Goal: Transaction & Acquisition: Purchase product/service

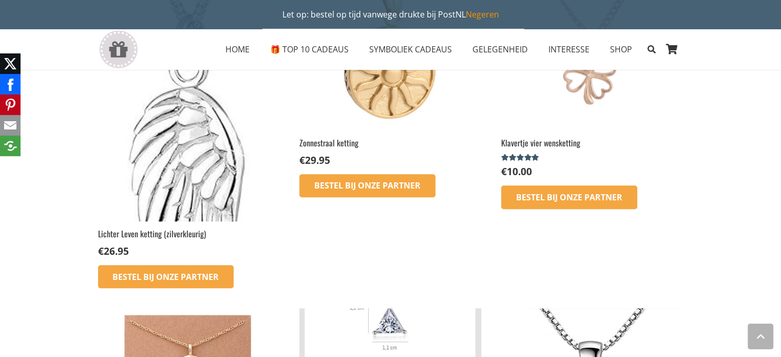
scroll to position [719, 0]
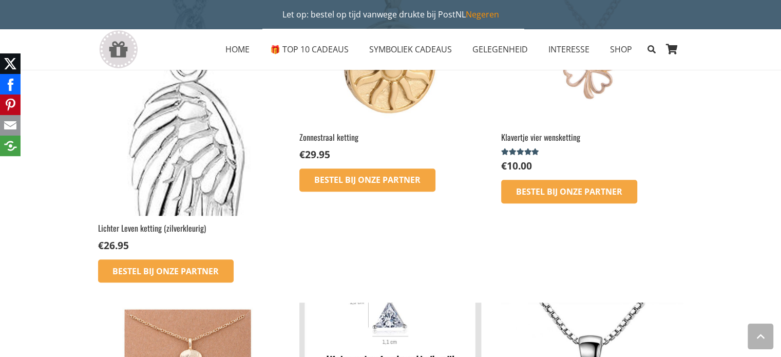
click at [143, 227] on h2 "Lichter Leven ketting (zilverkleurig)" at bounding box center [189, 227] width 182 height 11
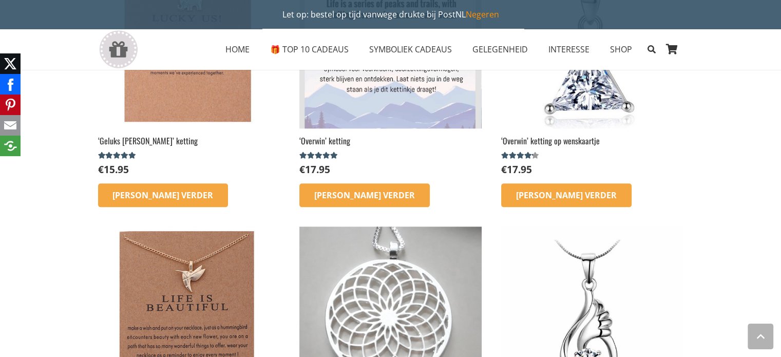
scroll to position [1078, 0]
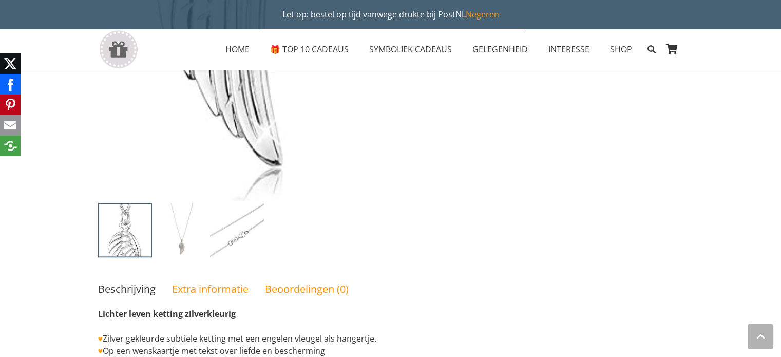
scroll to position [667, 0]
click at [170, 243] on img at bounding box center [181, 231] width 54 height 54
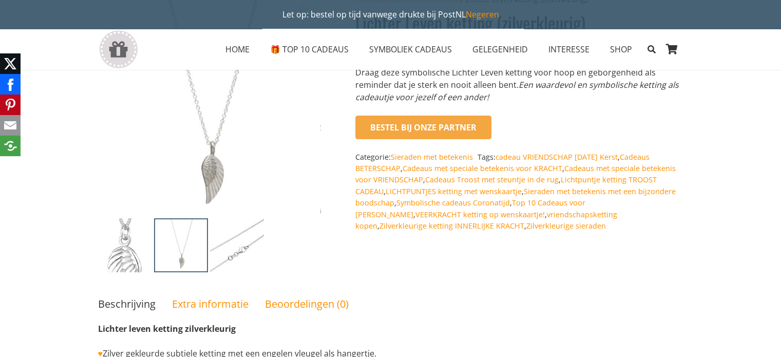
click at [253, 253] on img at bounding box center [237, 245] width 54 height 54
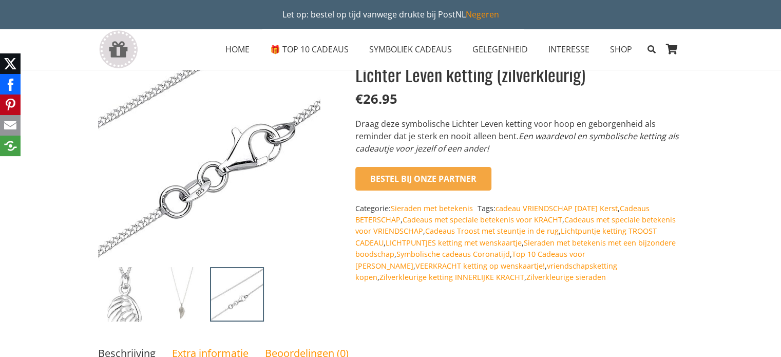
scroll to position [359, 0]
